Goal: Task Accomplishment & Management: Use online tool/utility

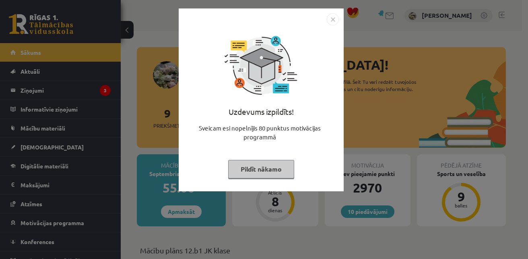
click at [329, 21] on img "Close" at bounding box center [333, 19] width 12 height 12
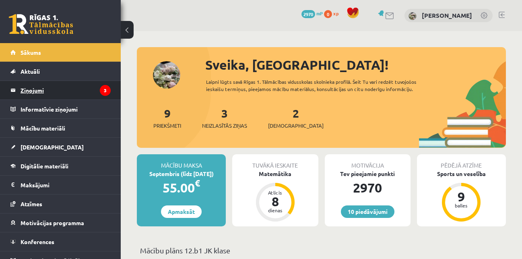
click at [66, 91] on legend "Ziņojumi 3" at bounding box center [66, 90] width 90 height 19
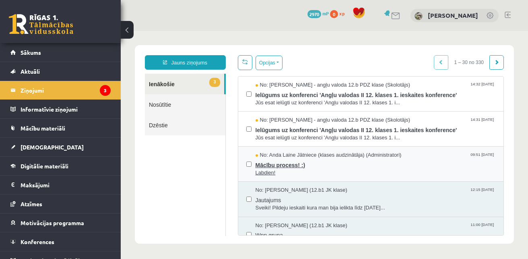
click at [261, 162] on span "Mācību process! :)" at bounding box center [375, 164] width 240 height 10
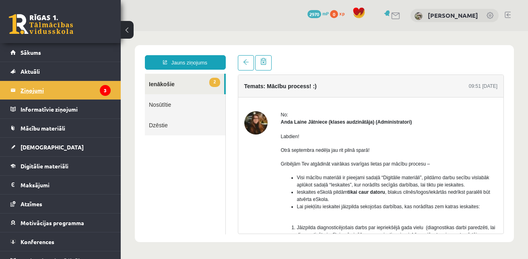
click at [73, 91] on legend "Ziņojumi 3" at bounding box center [66, 90] width 90 height 19
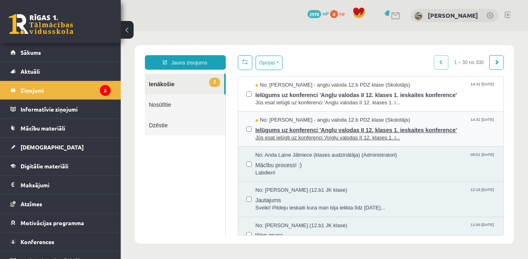
click at [277, 125] on span "Ielūgums uz konferenci 'Angļu valodas II 12. klases 1. ieskaites konference'" at bounding box center [375, 129] width 240 height 10
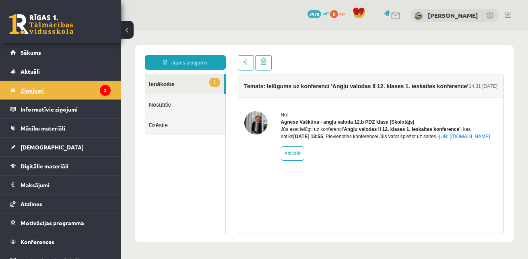
click at [75, 88] on legend "Ziņojumi 2" at bounding box center [66, 90] width 90 height 19
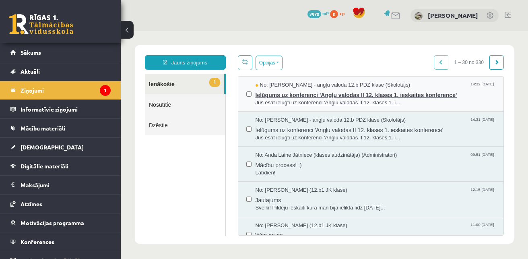
click at [278, 91] on span "Ielūgums uz konferenci 'Angļu valodas II 12. klases 1. ieskaites konference'" at bounding box center [375, 94] width 240 height 10
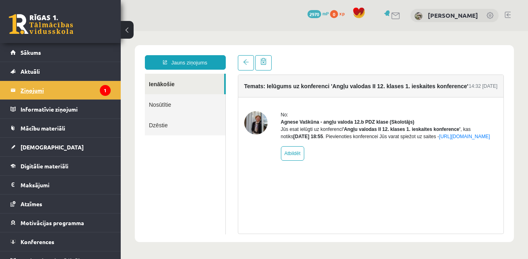
click at [91, 86] on legend "Ziņojumi 1" at bounding box center [66, 90] width 90 height 19
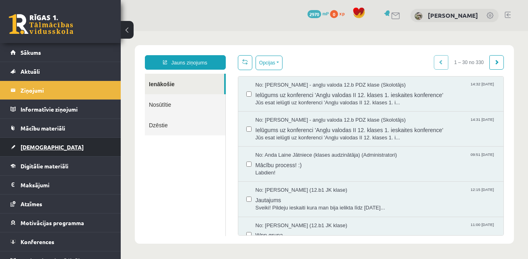
click at [56, 146] on link "[DEMOGRAPHIC_DATA]" at bounding box center [60, 147] width 100 height 19
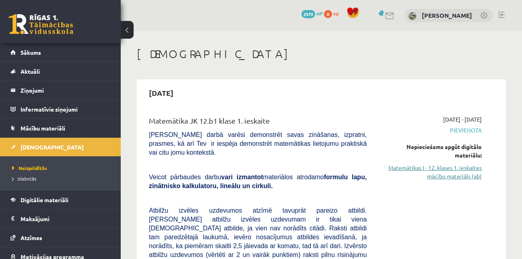
click at [398, 165] on link "Matemātikas I - 12. klases 1. ieskaites mācību materiāls (ab)" at bounding box center [430, 171] width 103 height 17
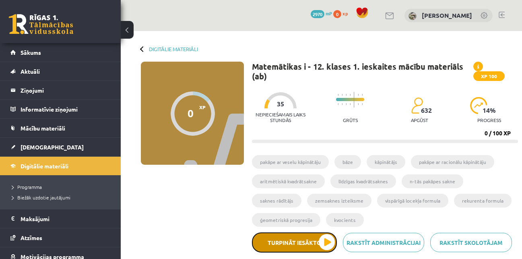
click at [331, 246] on button "Turpināt iesākto" at bounding box center [294, 242] width 85 height 20
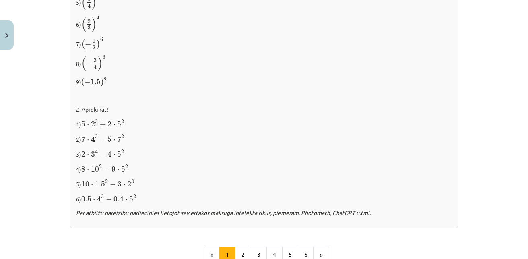
scroll to position [834, 0]
